Goal: Transaction & Acquisition: Purchase product/service

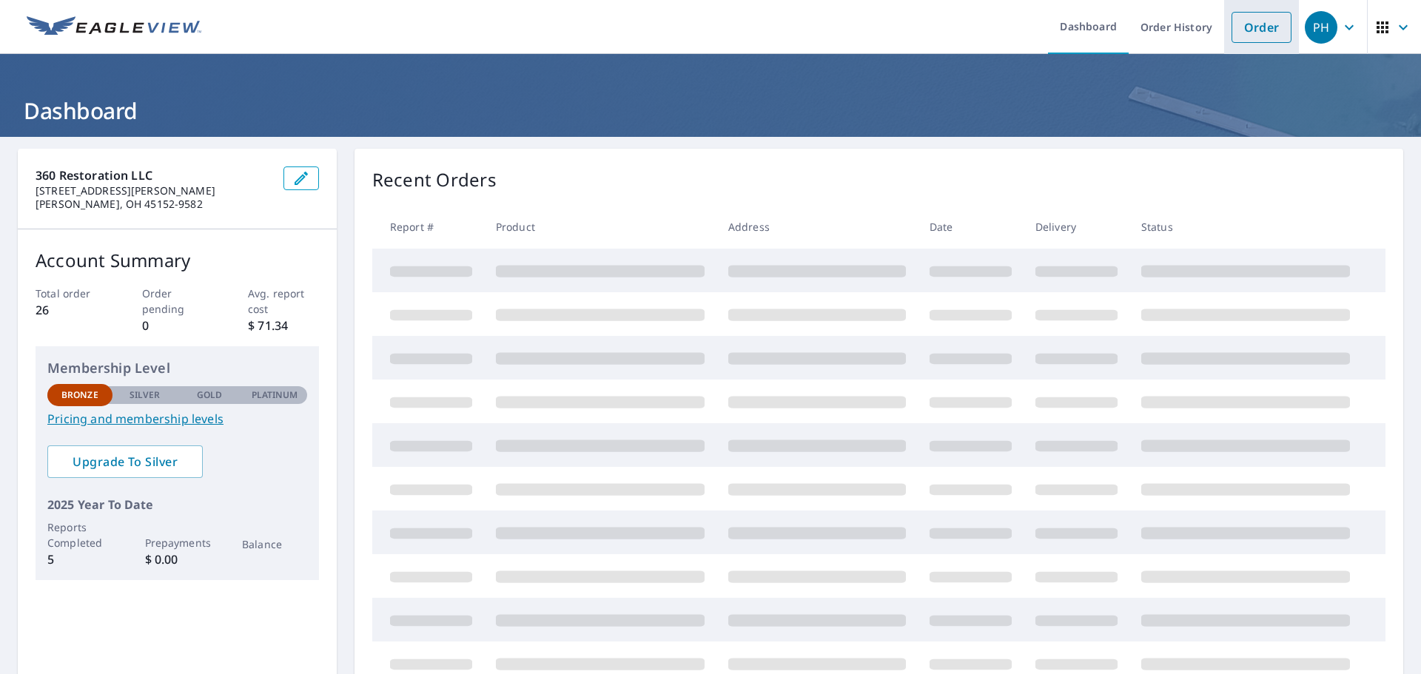
click at [1233, 31] on link "Order" at bounding box center [1261, 27] width 60 height 31
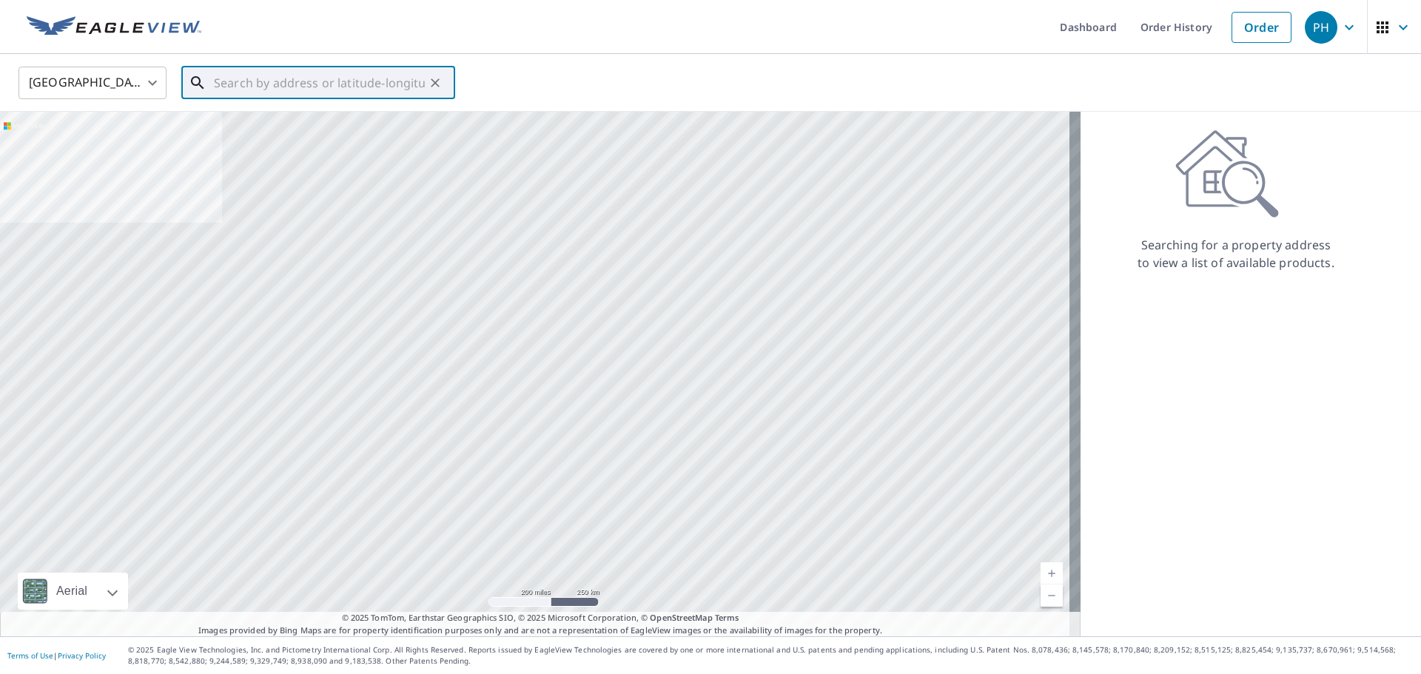
click at [312, 85] on input "text" at bounding box center [319, 82] width 211 height 41
paste input "[STREET_ADDRESS]"
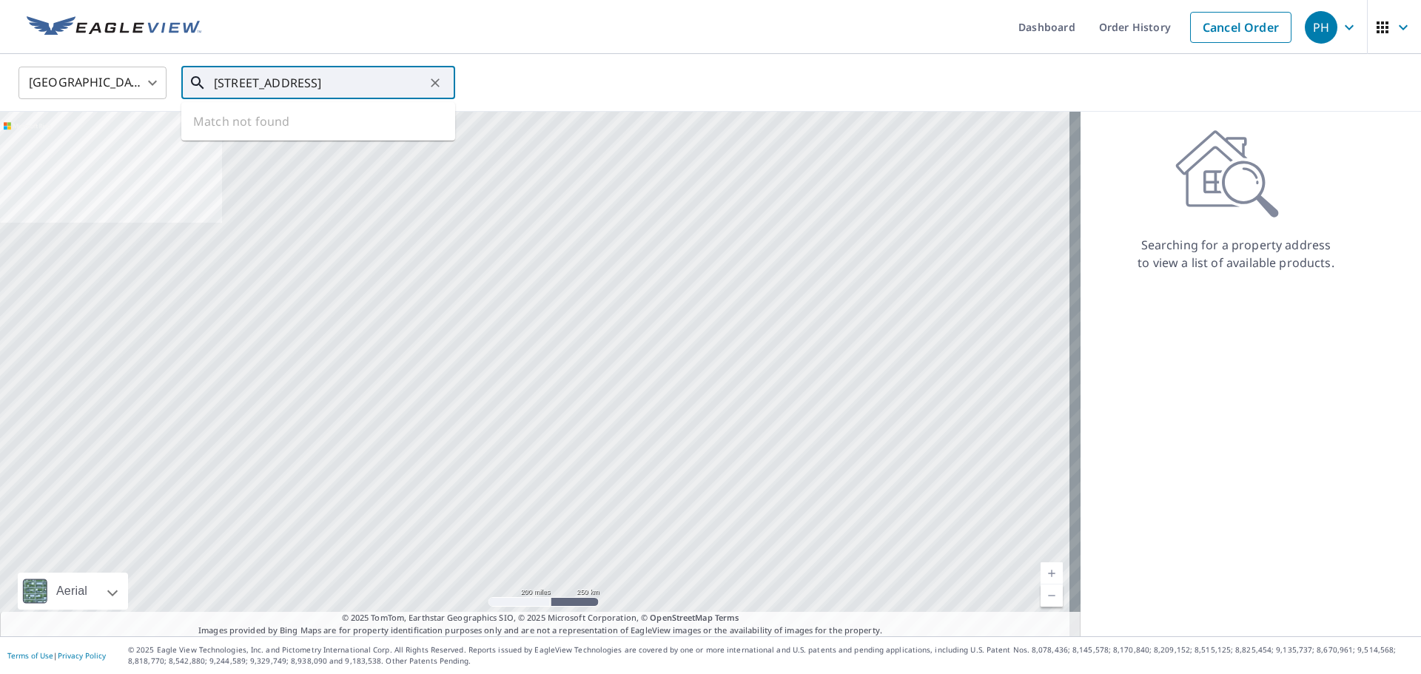
scroll to position [0, 27]
click at [309, 131] on span "[STREET_ADDRESS]" at bounding box center [327, 126] width 232 height 18
type input "[STREET_ADDRESS]"
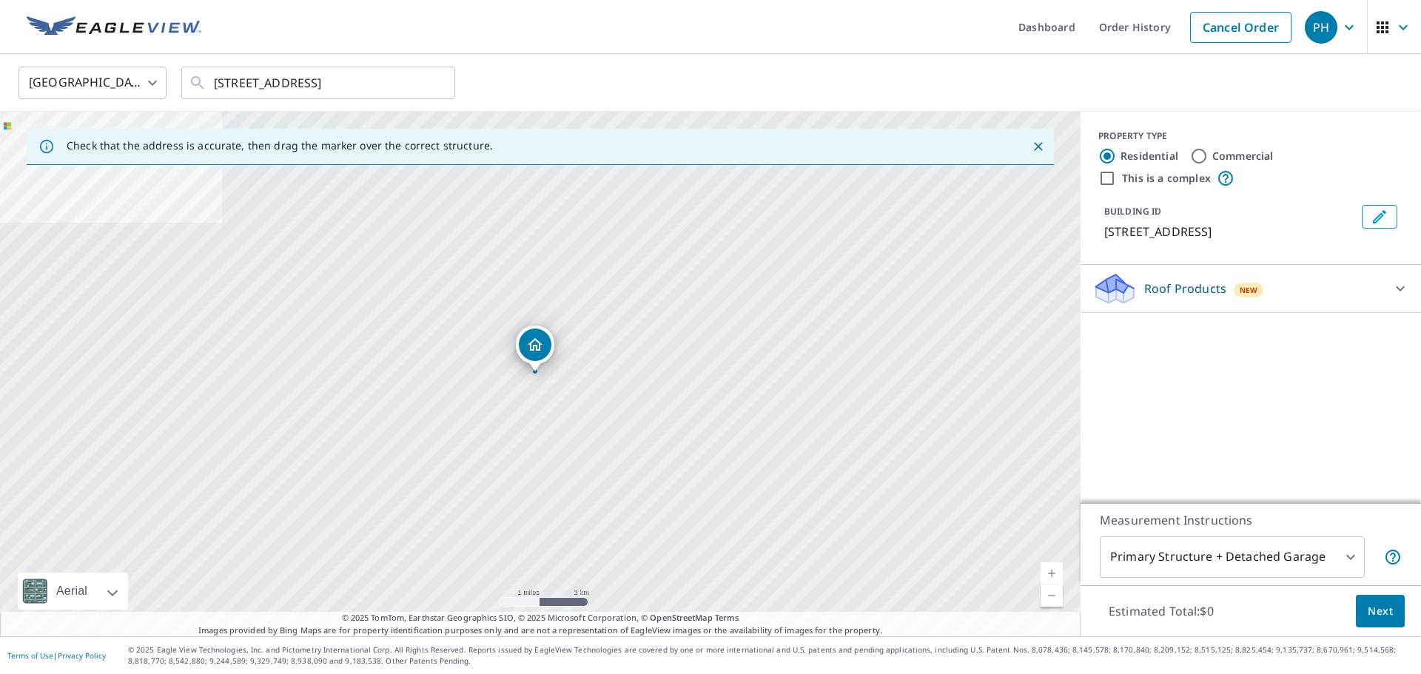
scroll to position [0, 0]
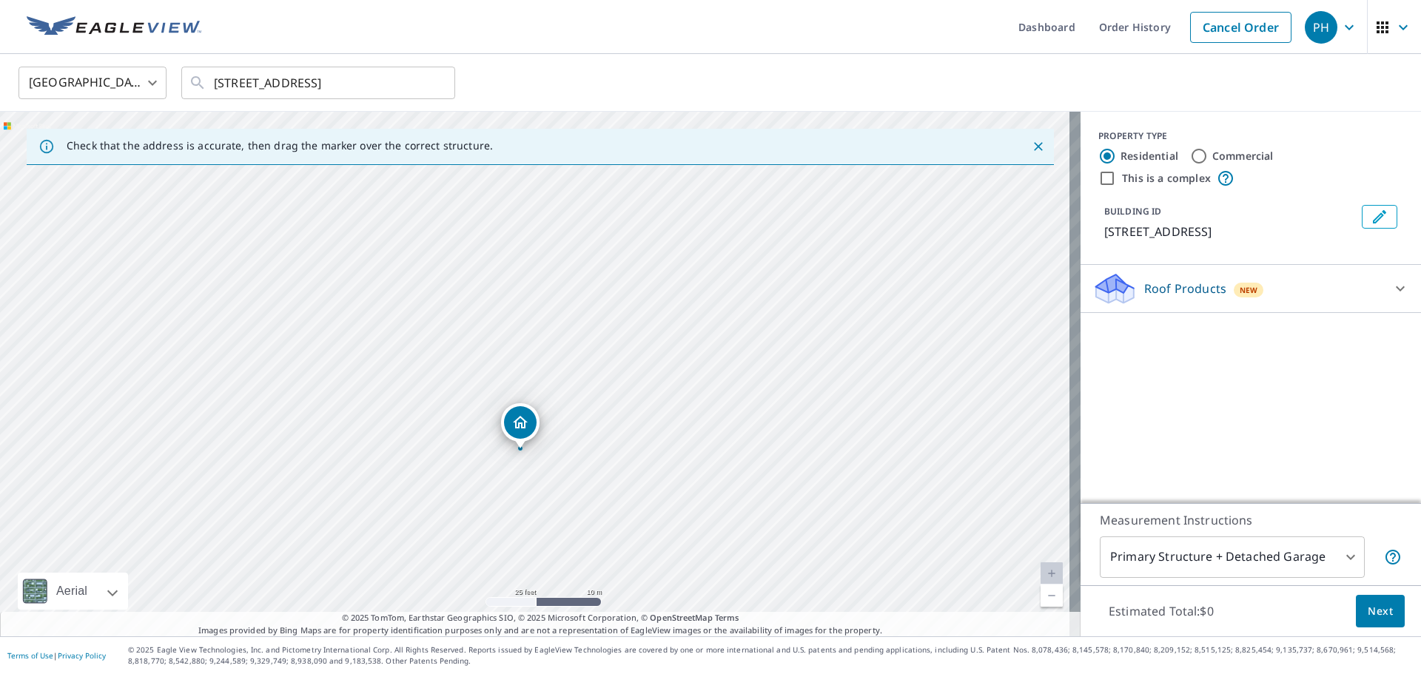
drag, startPoint x: 503, startPoint y: 313, endPoint x: 500, endPoint y: 286, distance: 26.8
click at [500, 286] on div "[STREET_ADDRESS]" at bounding box center [540, 374] width 1080 height 525
drag, startPoint x: 518, startPoint y: 412, endPoint x: 505, endPoint y: 402, distance: 16.9
click at [1329, 301] on div "Roof Products New" at bounding box center [1237, 289] width 290 height 35
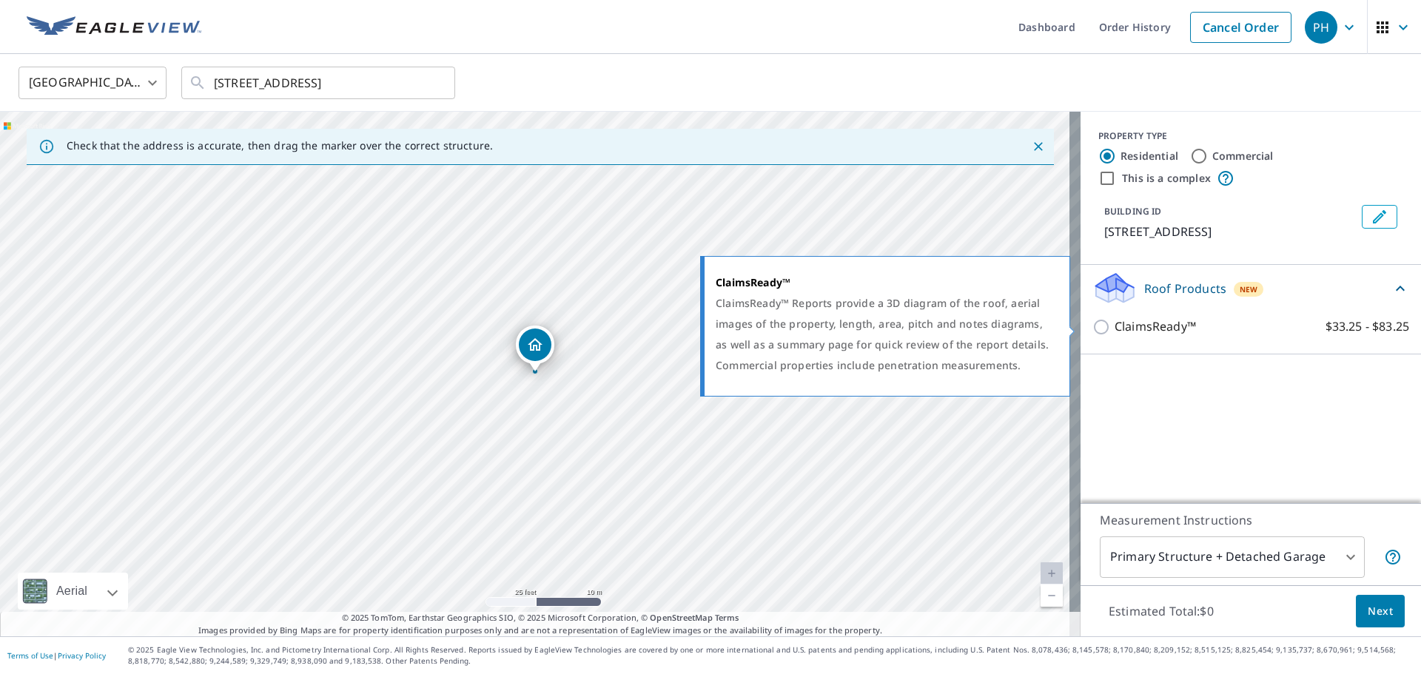
click at [1154, 321] on p "ClaimsReady™" at bounding box center [1154, 326] width 81 height 18
click at [1114, 321] on input "ClaimsReady™ $33.25 - $83.25" at bounding box center [1103, 327] width 22 height 18
checkbox input "true"
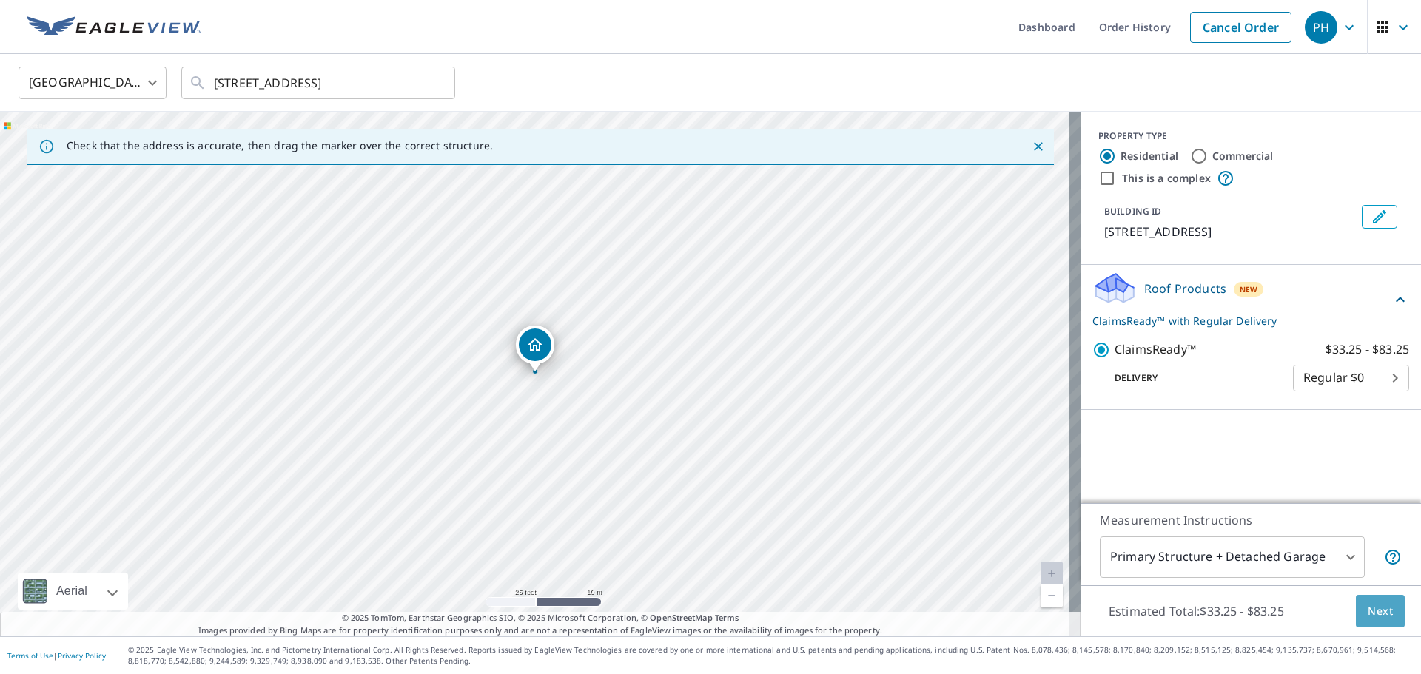
click at [1367, 610] on span "Next" at bounding box center [1379, 611] width 25 height 18
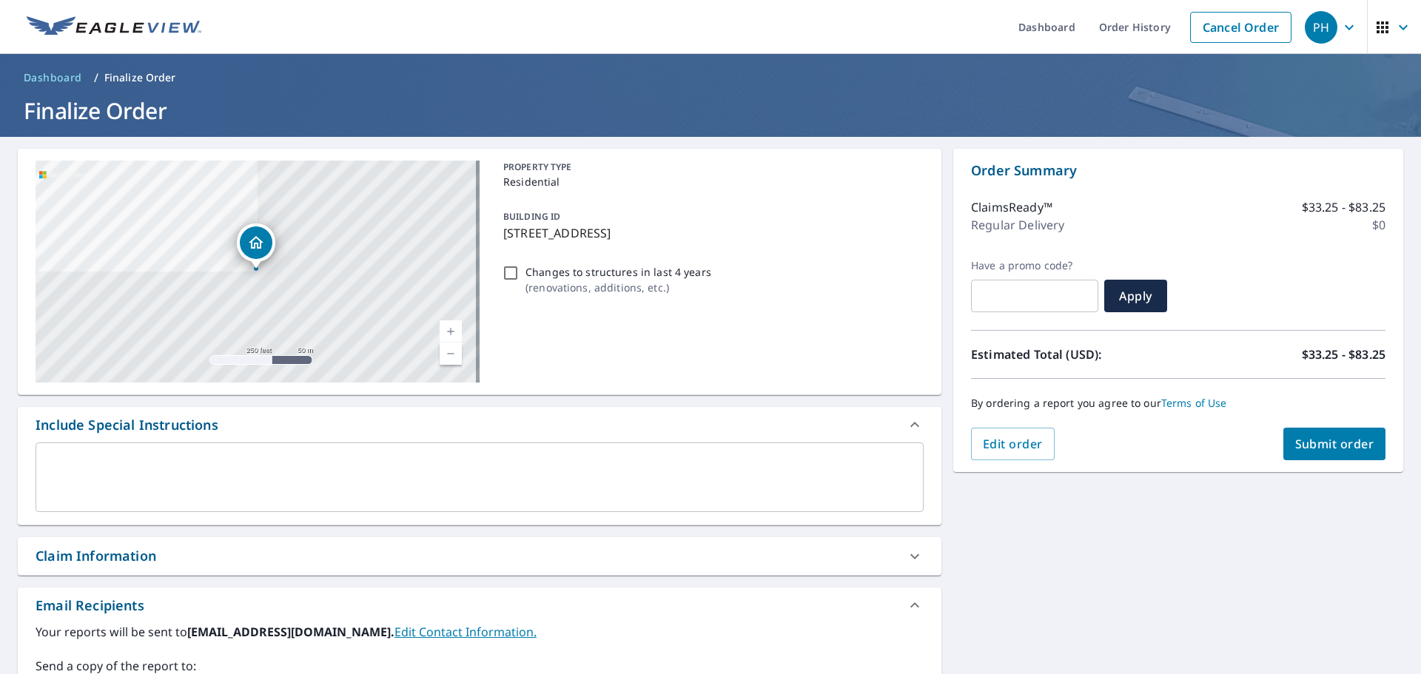
click at [1314, 452] on button "Submit order" at bounding box center [1334, 444] width 103 height 33
checkbox input "true"
